Goal: Task Accomplishment & Management: Use online tool/utility

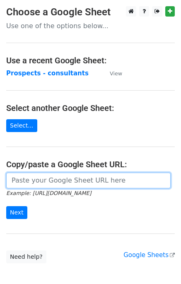
click at [47, 183] on input "url" at bounding box center [88, 180] width 164 height 16
paste input "https://docs.google.com/spreadsheets/d/1_OzhbKyiXCEa0fw3Tx12bt7CRQeMuPJwNxWknDd…"
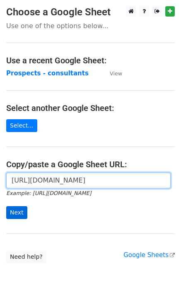
type input "https://docs.google.com/spreadsheets/d/1_OzhbKyiXCEa0fw3Tx12bt7CRQeMuPJwNxWknDd…"
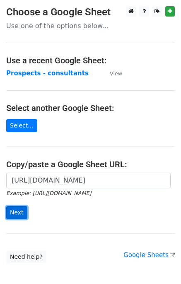
scroll to position [0, 0]
click at [17, 217] on input "Next" at bounding box center [16, 212] width 21 height 13
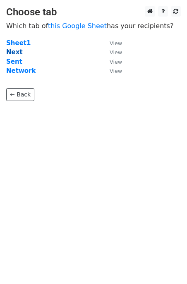
click at [8, 50] on strong "Next" at bounding box center [14, 51] width 17 height 7
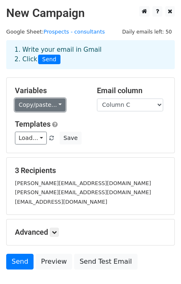
click at [49, 101] on link "Copy/paste..." at bounding box center [40, 104] width 50 height 13
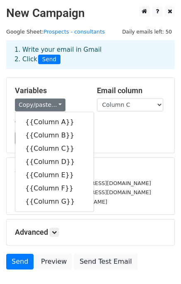
click at [117, 130] on div "Templates Load... No templates saved Save" at bounding box center [90, 132] width 163 height 25
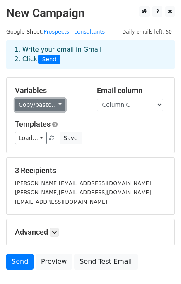
click at [38, 104] on link "Copy/paste..." at bounding box center [40, 104] width 50 height 13
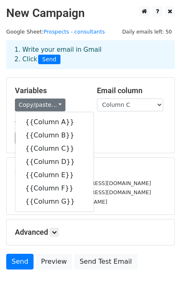
click at [66, 81] on div "Variables Copy/paste... {{Column A}} {{Column B}} {{Column C}} {{Column D}} {{C…" at bounding box center [90, 115] width 167 height 75
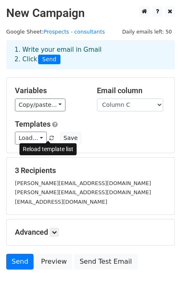
click at [49, 139] on span at bounding box center [51, 138] width 5 height 5
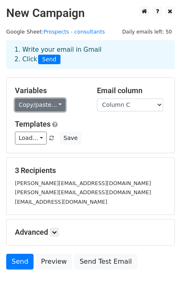
click at [50, 105] on link "Copy/paste..." at bounding box center [40, 104] width 50 height 13
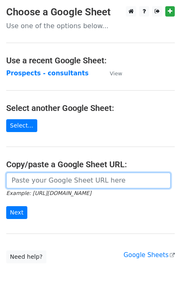
click at [38, 177] on input "url" at bounding box center [88, 180] width 164 height 16
paste input "[URL][DOMAIN_NAME]"
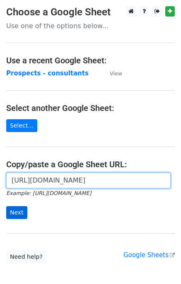
type input "[URL][DOMAIN_NAME]"
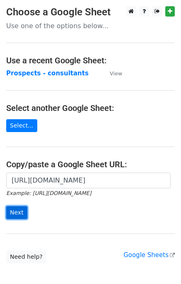
scroll to position [0, 0]
click at [8, 211] on input "Next" at bounding box center [16, 212] width 21 height 13
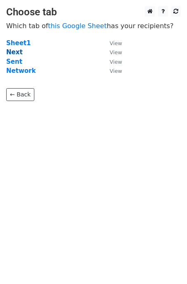
click at [15, 52] on strong "Next" at bounding box center [14, 51] width 17 height 7
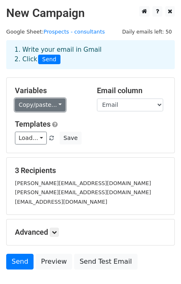
click at [47, 100] on link "Copy/paste..." at bounding box center [40, 104] width 50 height 13
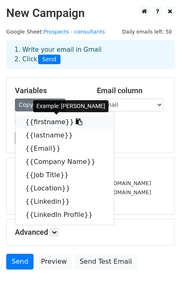
click at [43, 121] on link "{{firstname}}" at bounding box center [64, 121] width 98 height 13
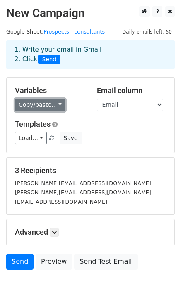
click at [52, 105] on link "Copy/paste..." at bounding box center [40, 104] width 50 height 13
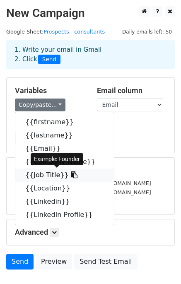
click at [49, 175] on link "{{Job Title}}" at bounding box center [64, 174] width 98 height 13
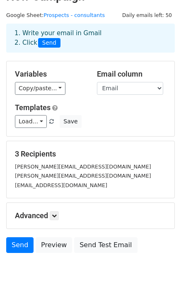
scroll to position [10, 0]
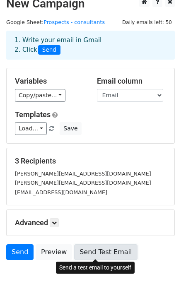
click at [85, 253] on link "Send Test Email" at bounding box center [105, 252] width 63 height 16
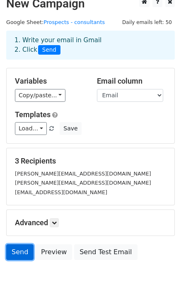
click at [16, 253] on link "Send" at bounding box center [19, 252] width 27 height 16
